Goal: Task Accomplishment & Management: Manage account settings

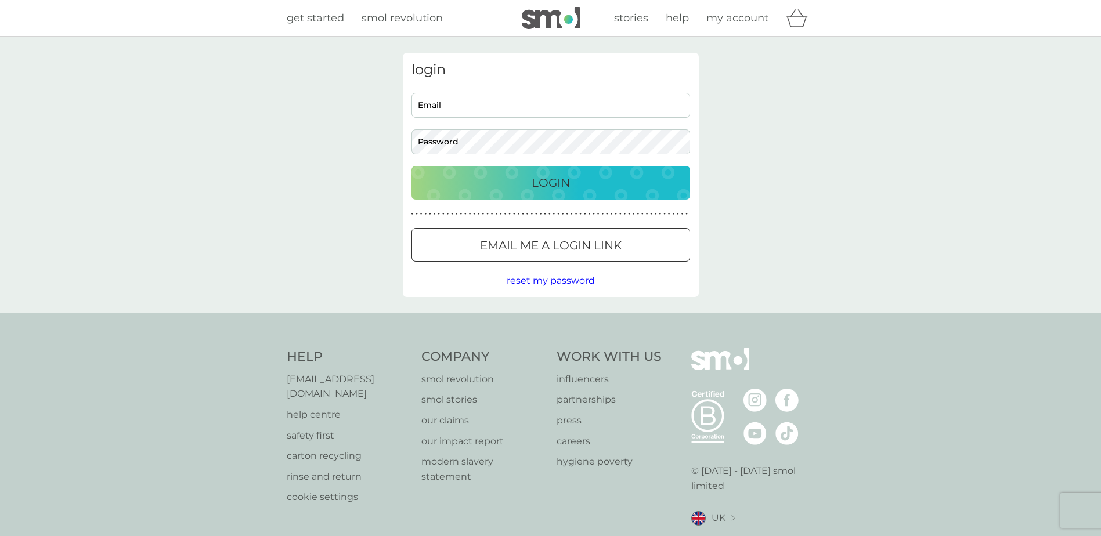
type input "hannahbarton@hotmail.co.uk"
click at [569, 182] on p "Login" at bounding box center [550, 182] width 38 height 19
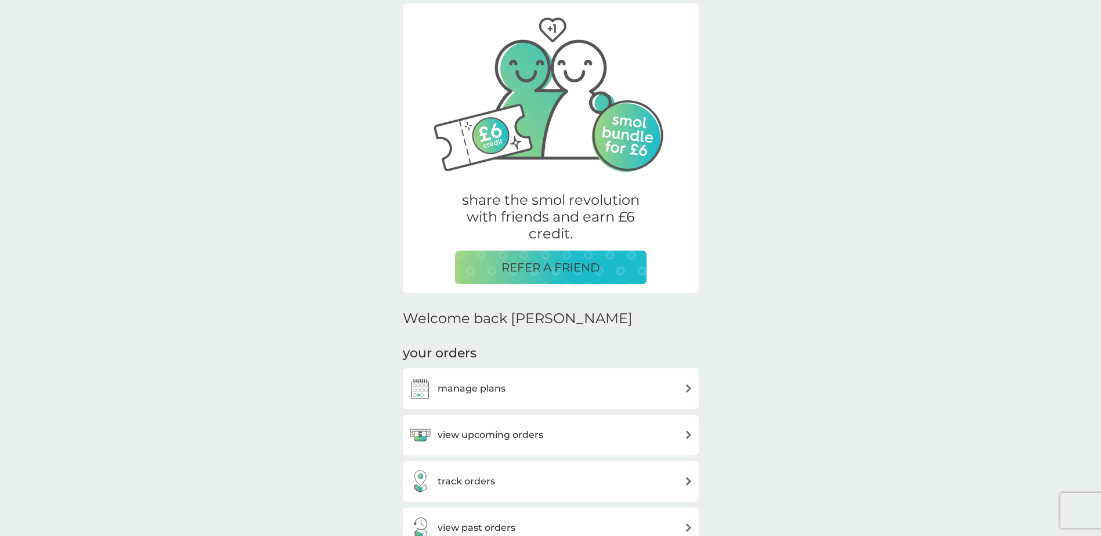
scroll to position [116, 0]
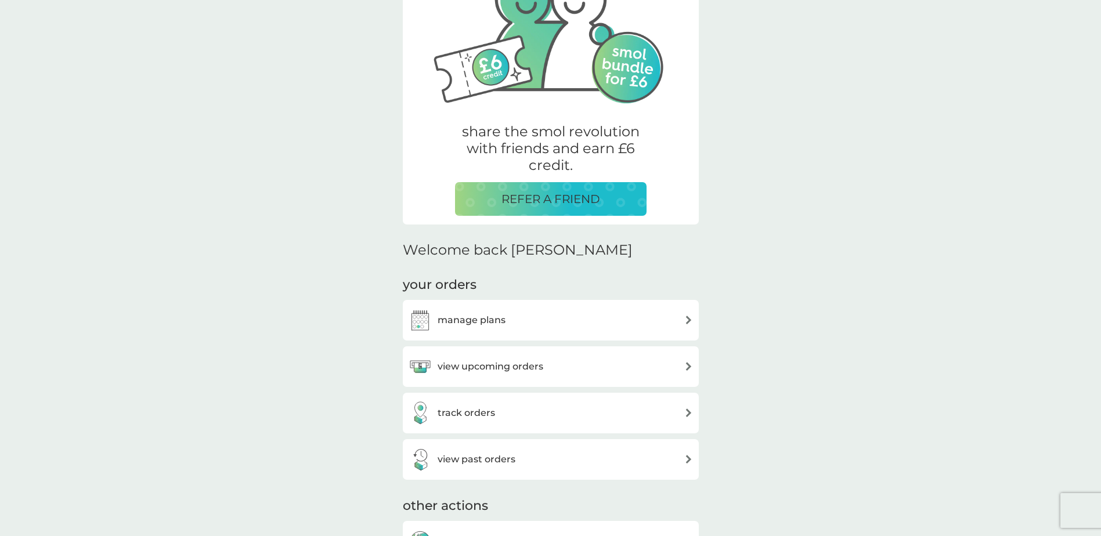
click at [543, 360] on div "view upcoming orders" at bounding box center [550, 366] width 284 height 23
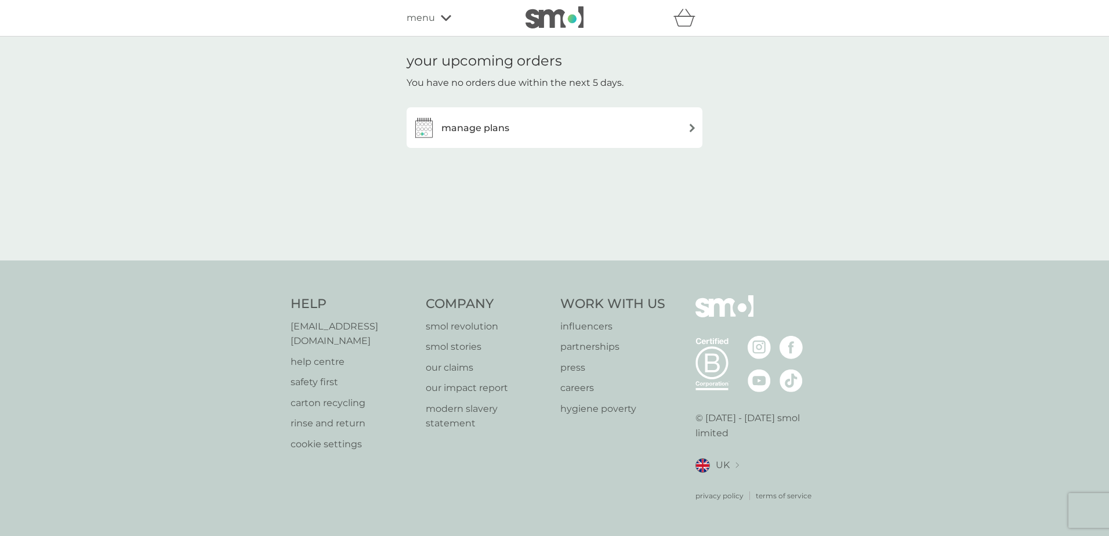
click at [627, 129] on div "manage plans" at bounding box center [555, 127] width 284 height 23
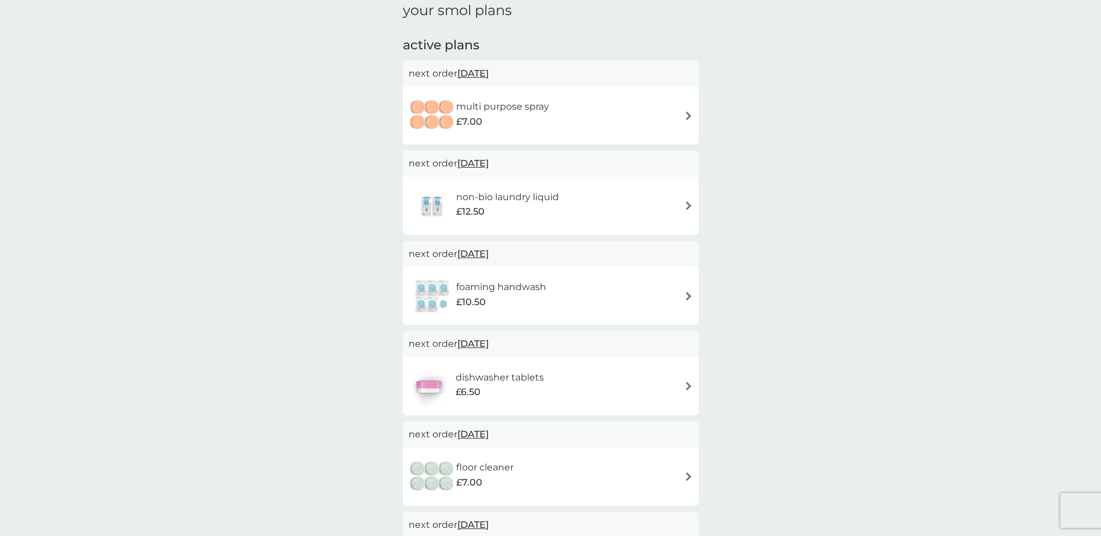
scroll to position [116, 0]
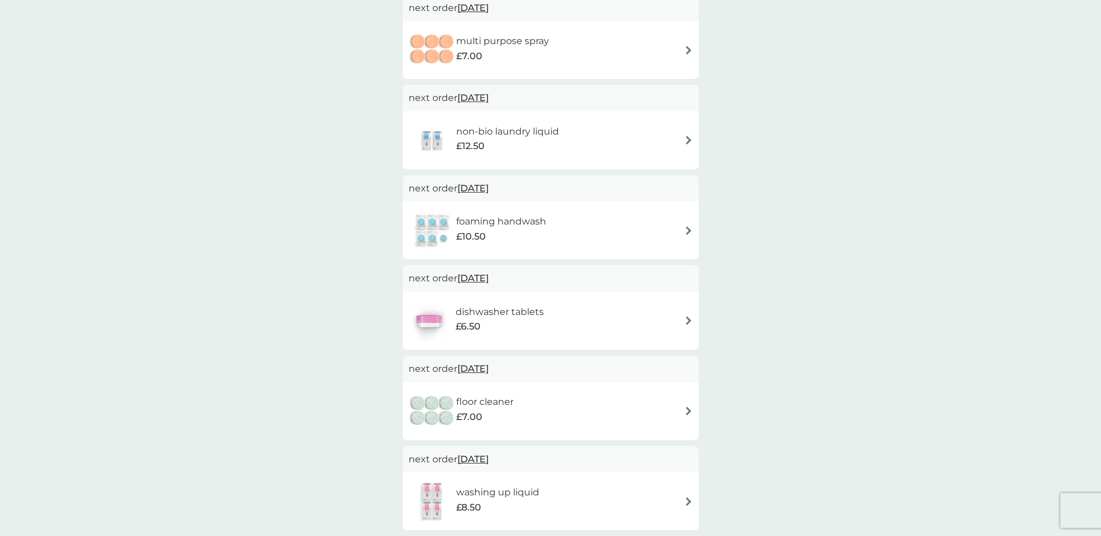
click at [603, 148] on div "non-bio laundry liquid £12.50" at bounding box center [550, 140] width 284 height 41
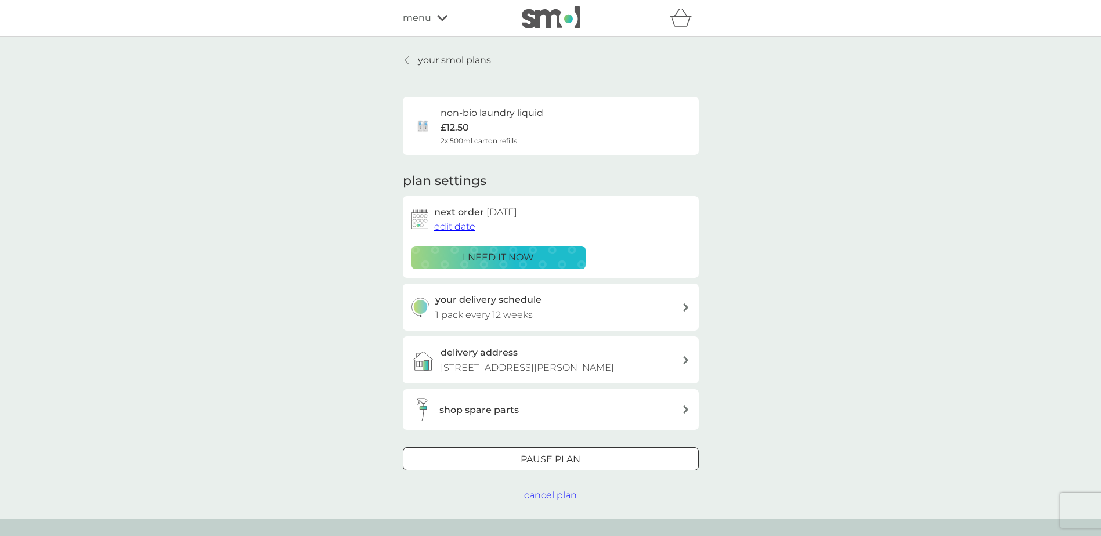
click at [524, 265] on p "i need it now" at bounding box center [497, 257] width 71 height 15
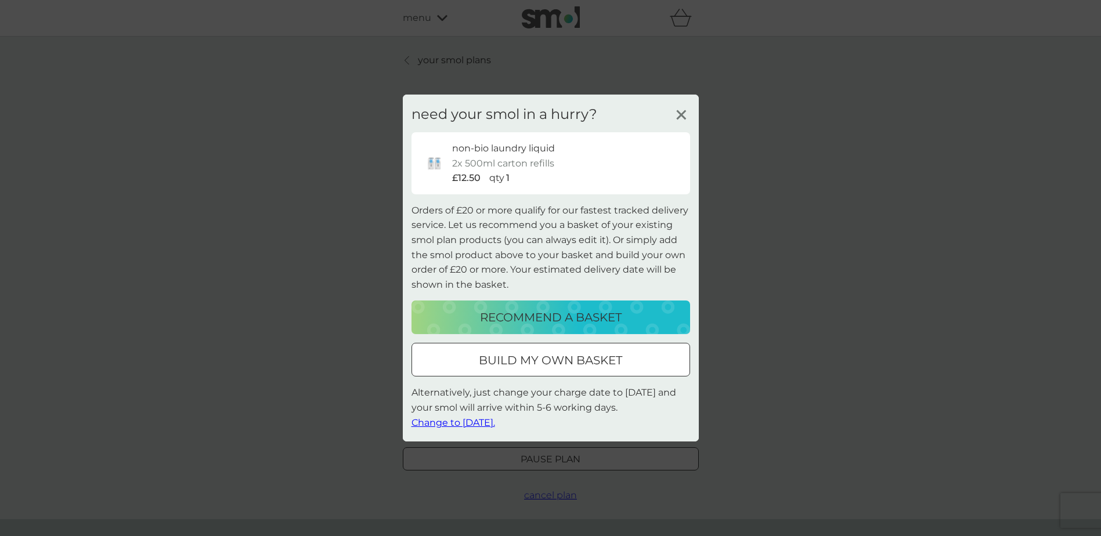
click at [484, 422] on span "Change to [DATE]." at bounding box center [453, 422] width 84 height 11
